Goal: Communication & Community: Answer question/provide support

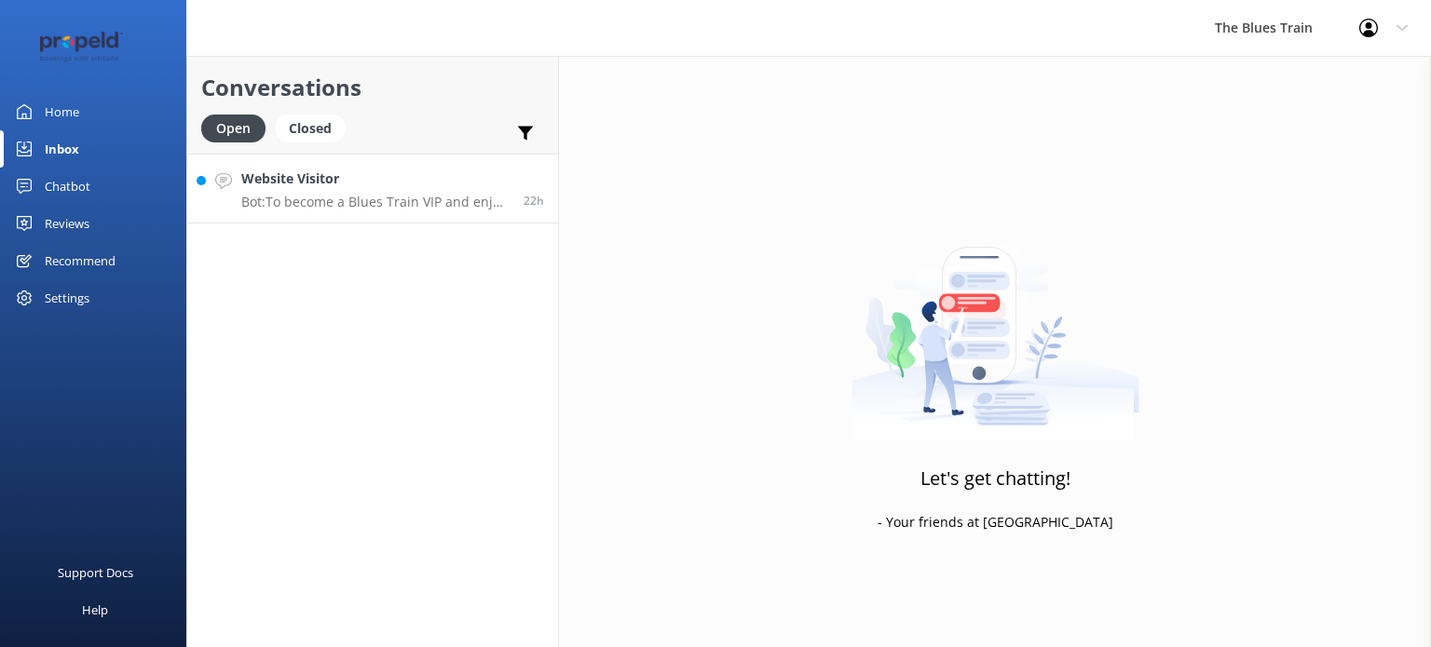
click at [313, 183] on h4 "Website Visitor" at bounding box center [375, 179] width 268 height 20
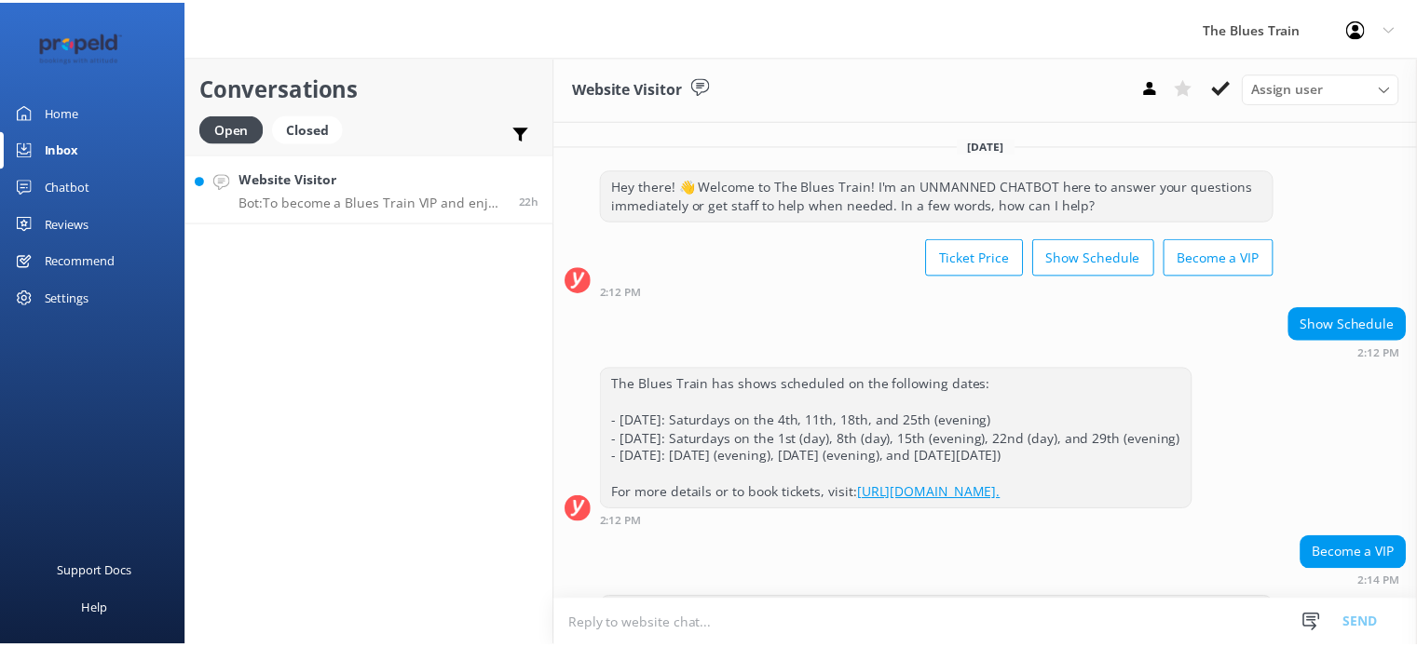
scroll to position [73, 0]
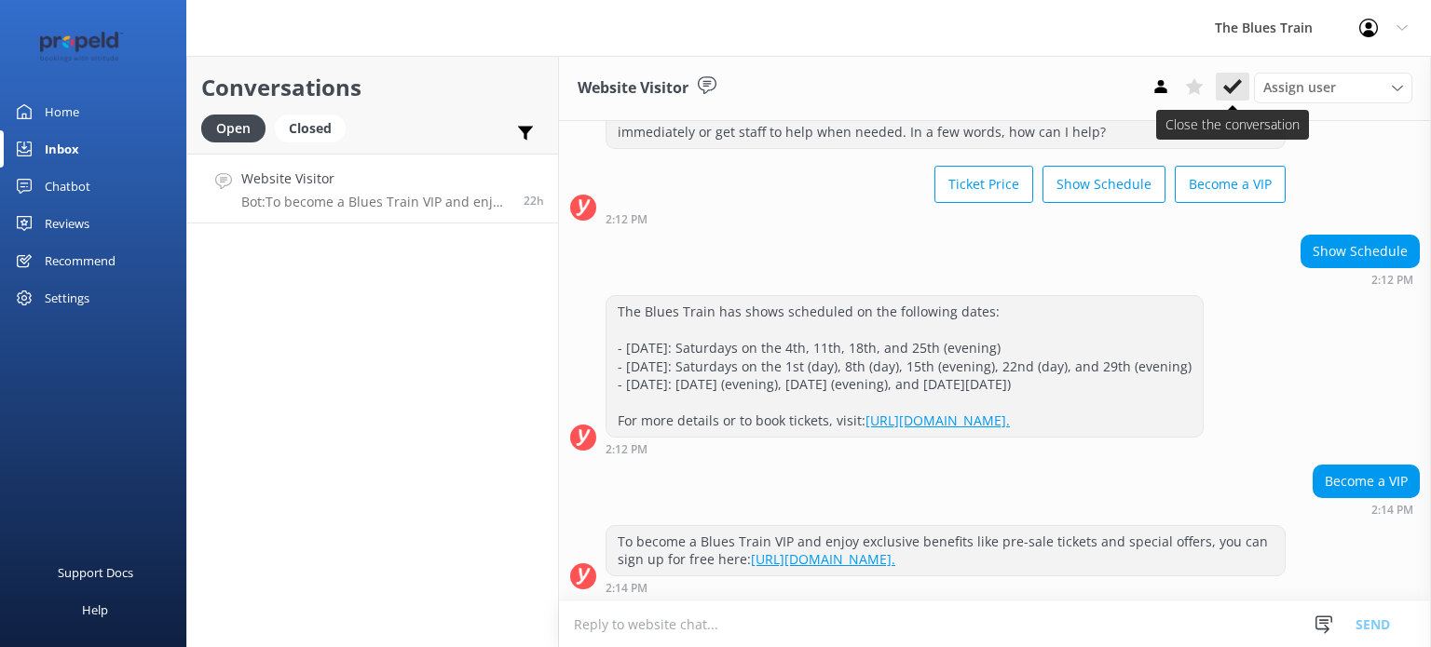
click at [1232, 99] on button at bounding box center [1233, 87] width 34 height 28
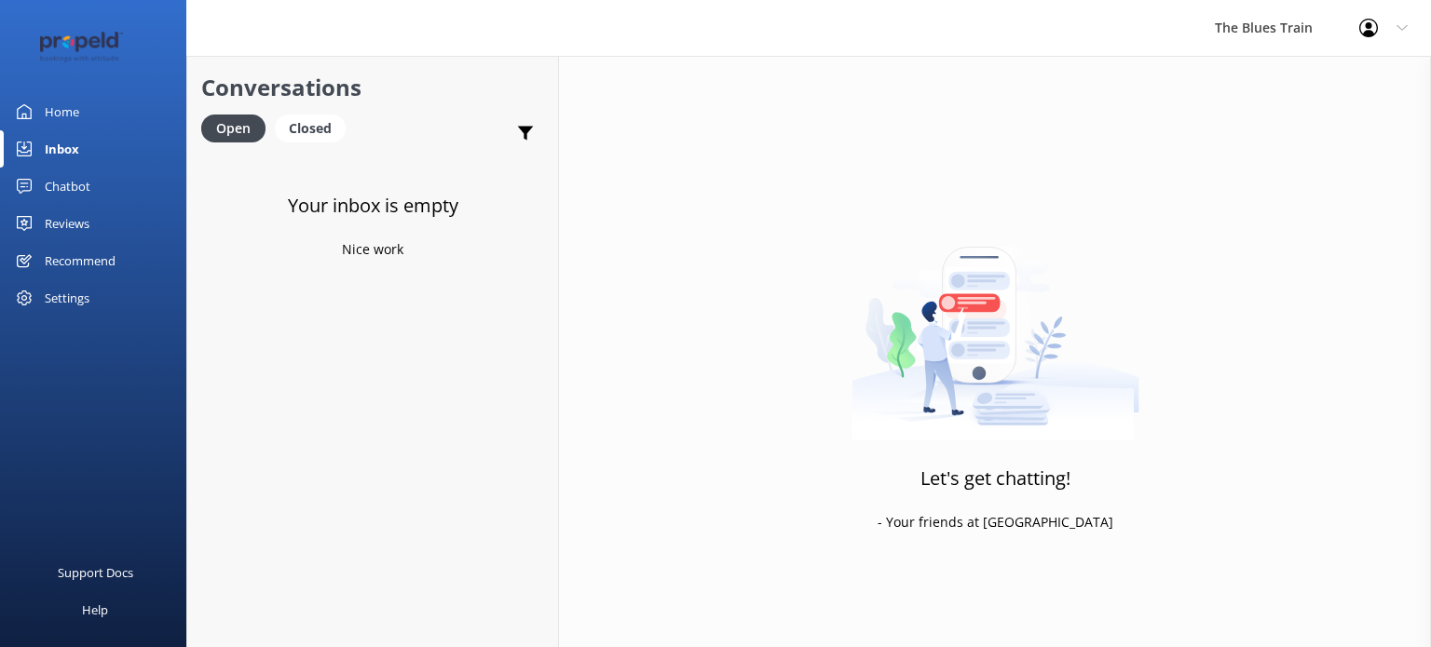
click at [102, 111] on link "Home" at bounding box center [93, 111] width 186 height 37
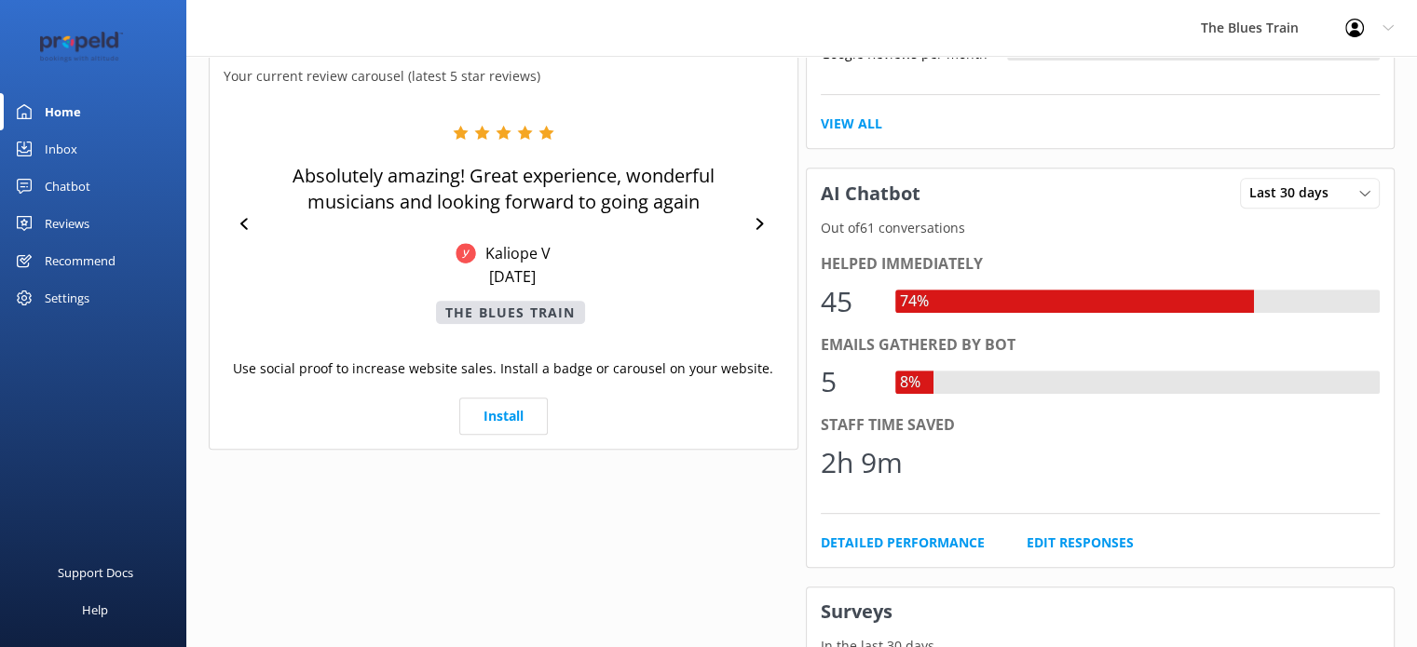
scroll to position [760, 0]
